Goal: Task Accomplishment & Management: Use online tool/utility

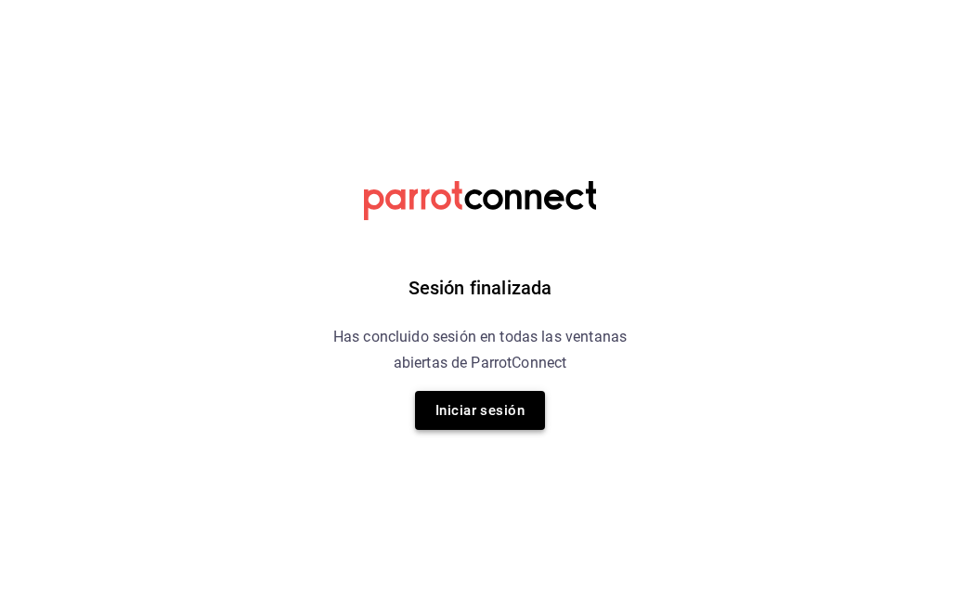
click at [477, 412] on button "Iniciar sesión" at bounding box center [480, 410] width 130 height 39
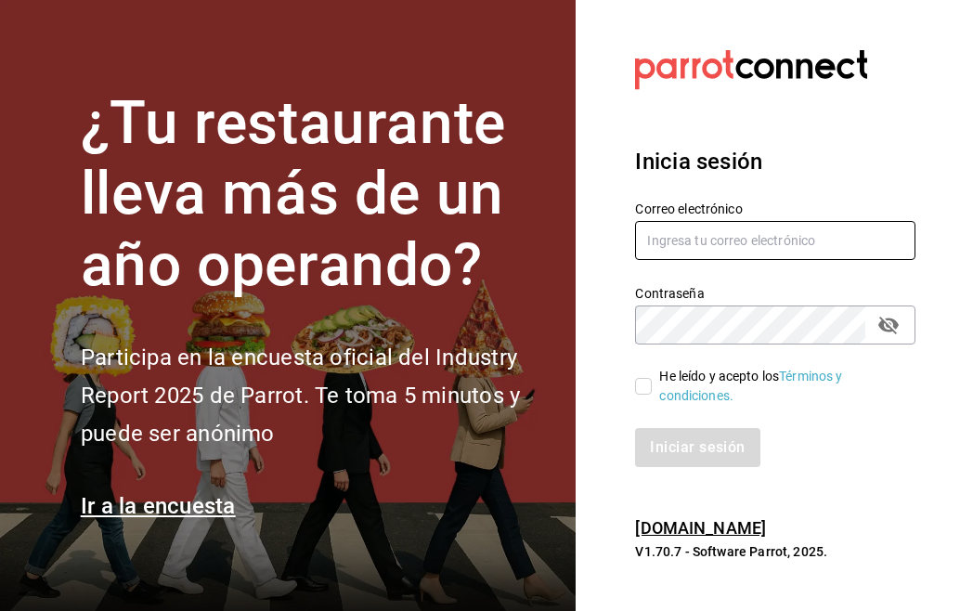
type input "[EMAIL_ADDRESS][DOMAIN_NAME]"
click at [648, 385] on input "He leído y acepto los Términos y condiciones." at bounding box center [643, 386] width 17 height 17
checkbox input "true"
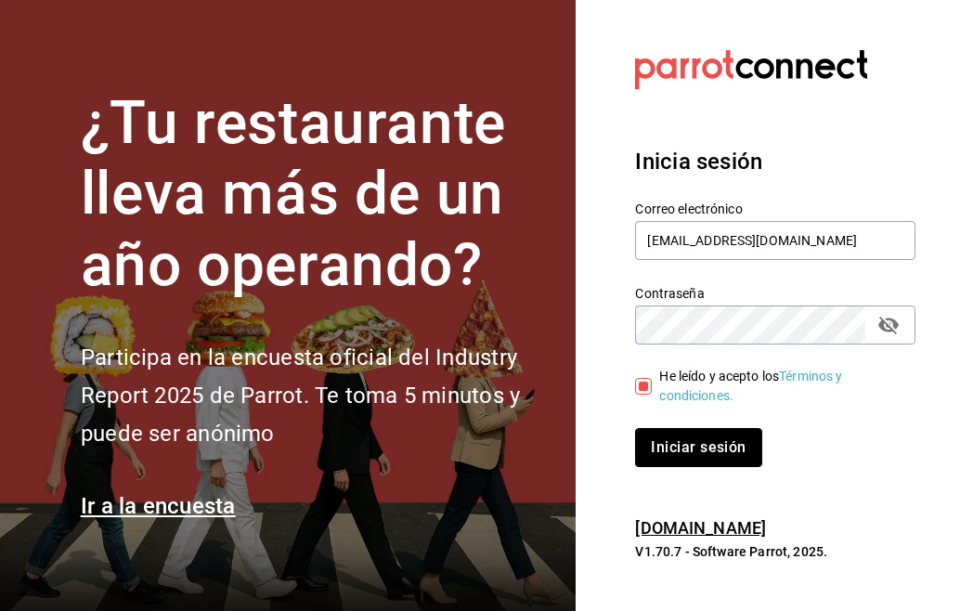
click at [678, 453] on button "Iniciar sesión" at bounding box center [698, 447] width 126 height 39
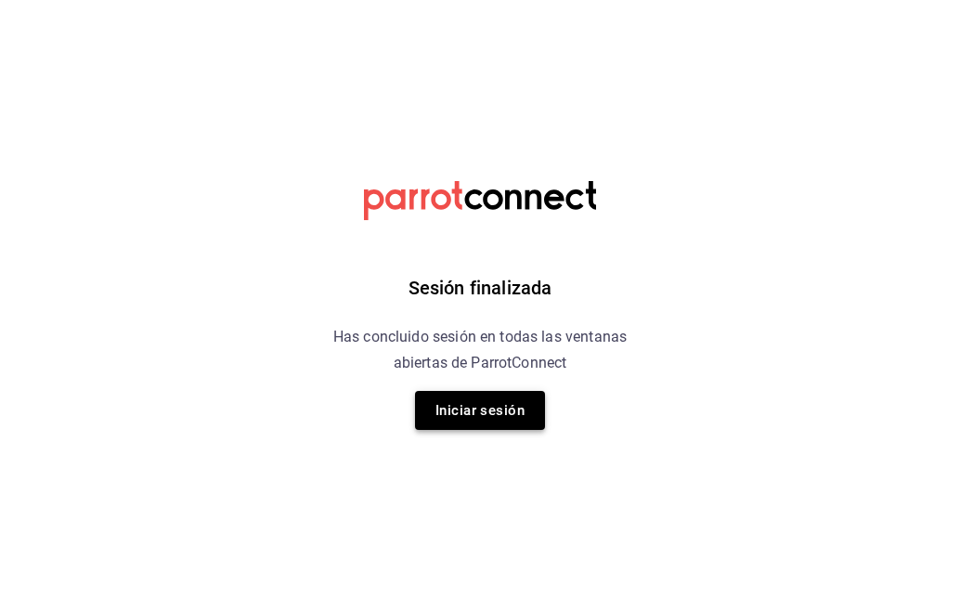
click at [516, 412] on button "Iniciar sesión" at bounding box center [480, 410] width 130 height 39
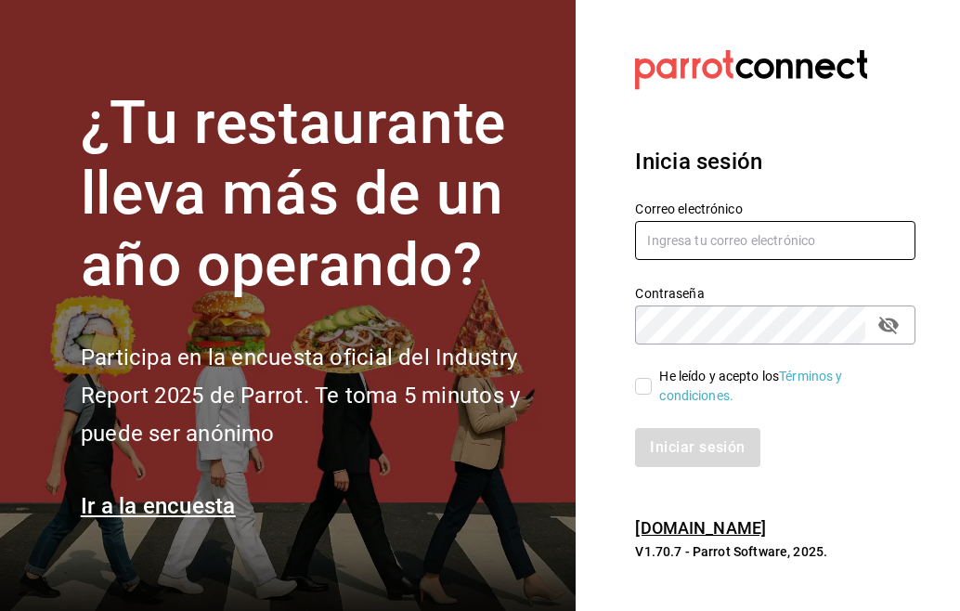
type input "[EMAIL_ADDRESS][DOMAIN_NAME]"
click at [647, 387] on input "He leído y acepto los Términos y condiciones." at bounding box center [643, 386] width 17 height 17
checkbox input "true"
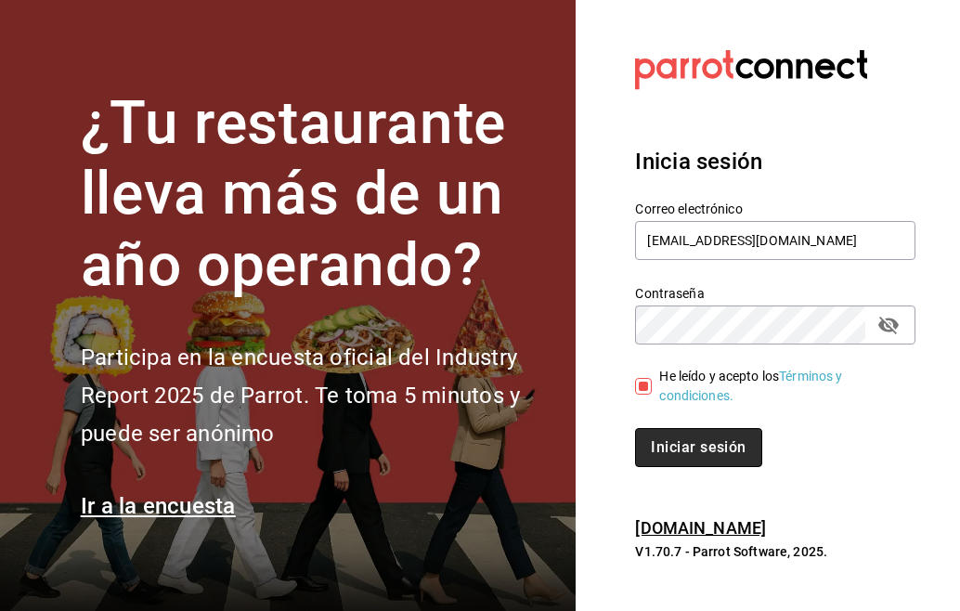
click at [678, 448] on button "Iniciar sesión" at bounding box center [698, 447] width 126 height 39
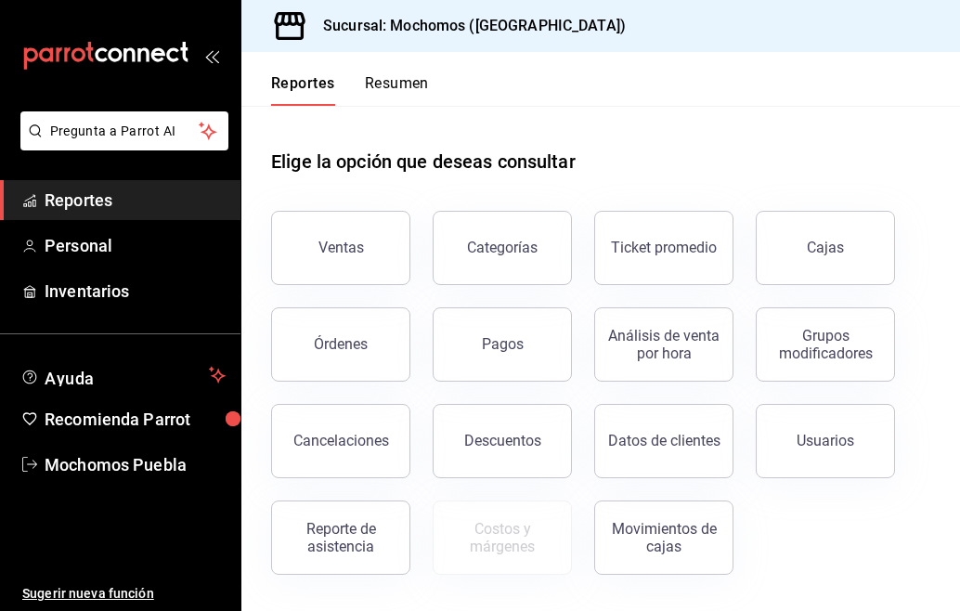
click at [423, 85] on button "Resumen" at bounding box center [397, 90] width 64 height 32
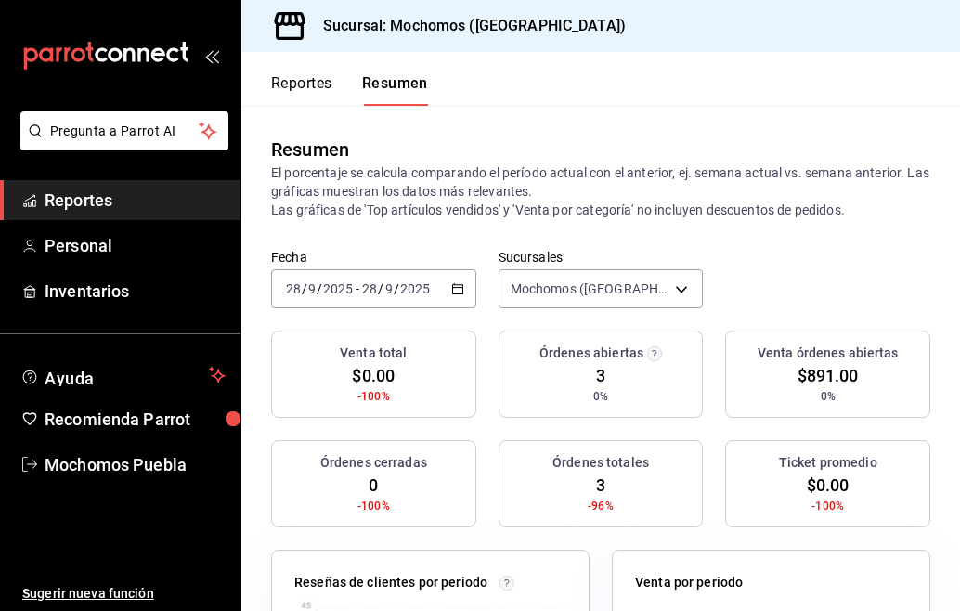
click at [457, 290] on icon "button" at bounding box center [457, 288] width 13 height 13
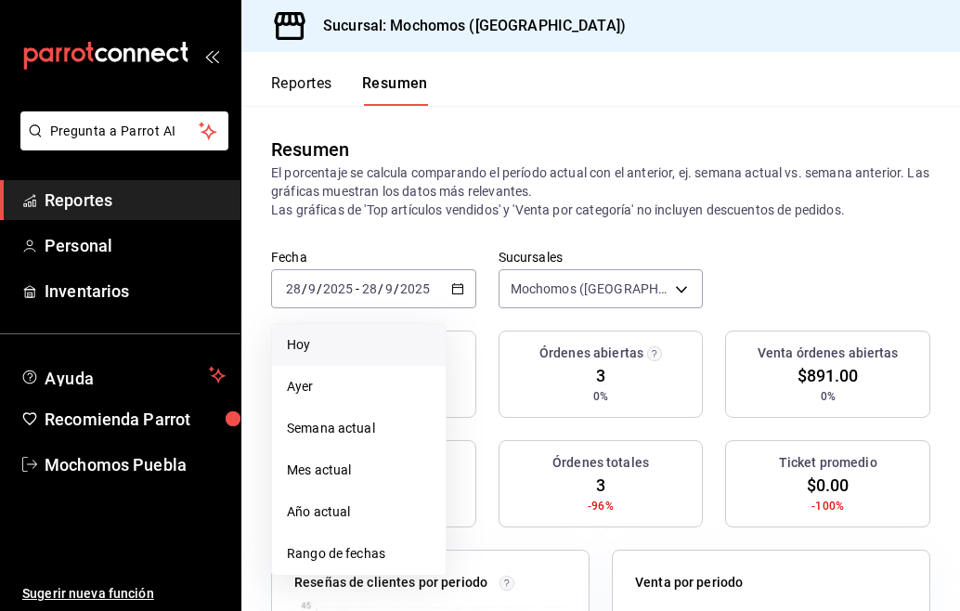
click at [321, 342] on span "Hoy" at bounding box center [359, 345] width 144 height 20
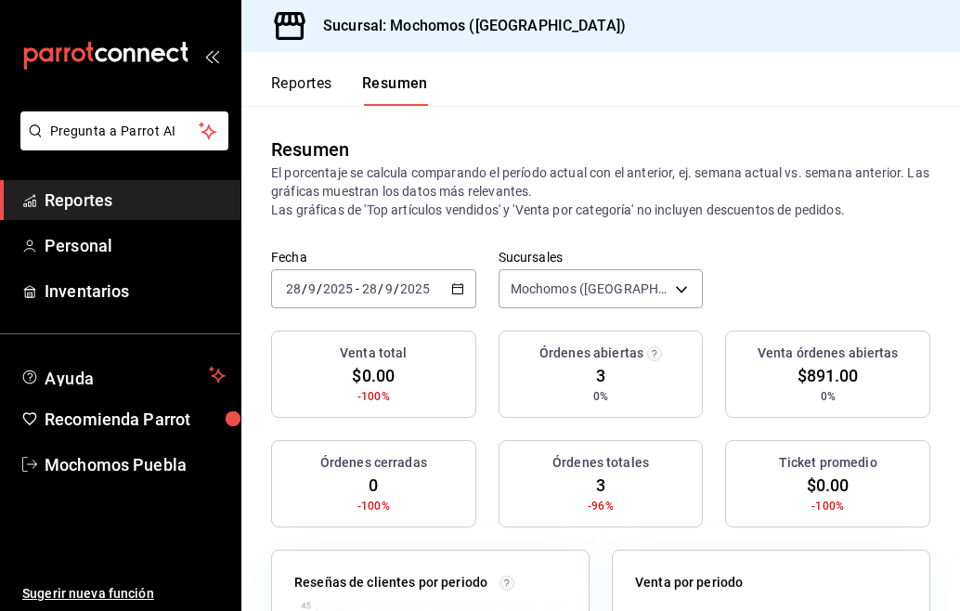
click at [459, 282] on icon "button" at bounding box center [457, 288] width 13 height 13
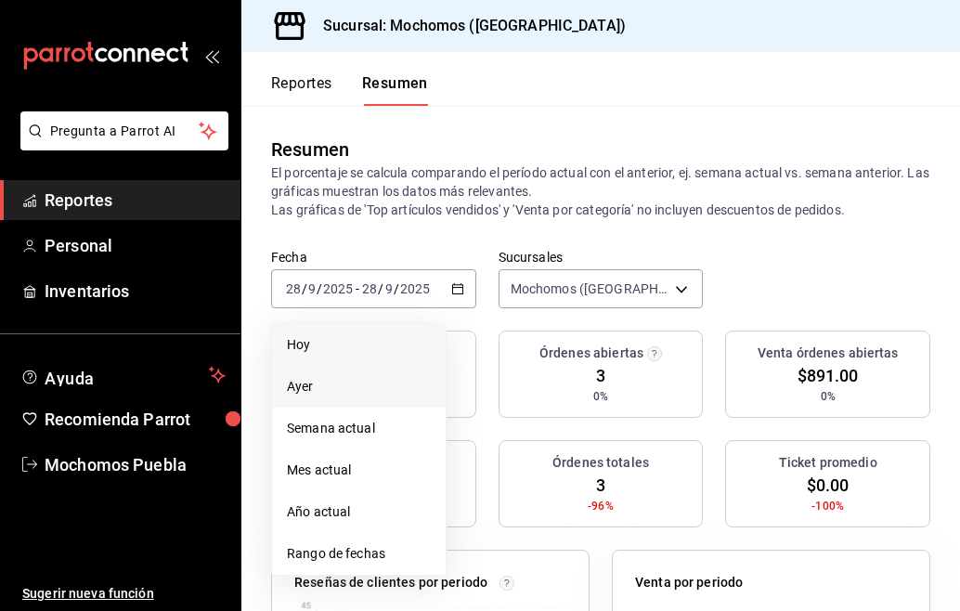
click at [344, 379] on span "Ayer" at bounding box center [359, 387] width 144 height 20
